Goal: Information Seeking & Learning: Understand process/instructions

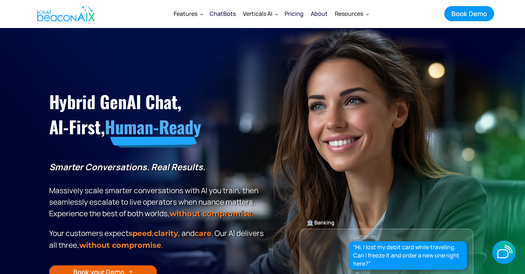
click at [298, 14] on div "Pricing" at bounding box center [294, 14] width 19 height 10
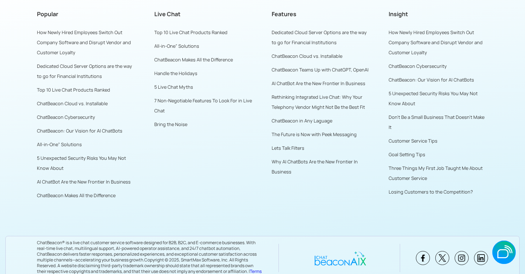
scroll to position [2548, 0]
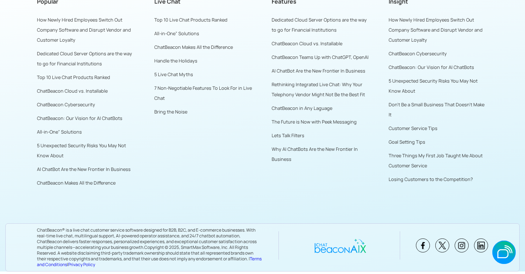
click at [70, 265] on link "Terms and Conditions" at bounding box center [149, 262] width 225 height 12
